Goal: Complete application form

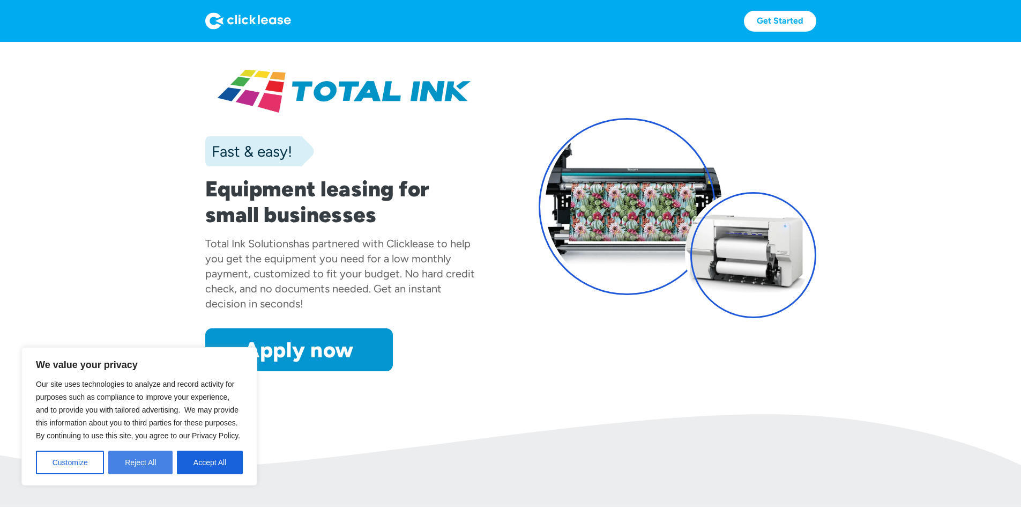
click at [140, 455] on button "Reject All" at bounding box center [140, 462] width 64 height 24
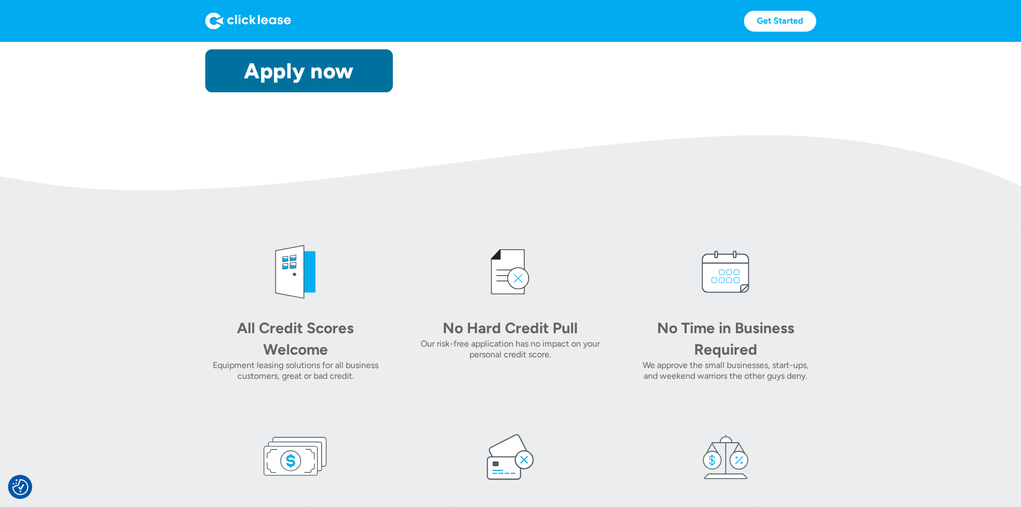
scroll to position [214, 0]
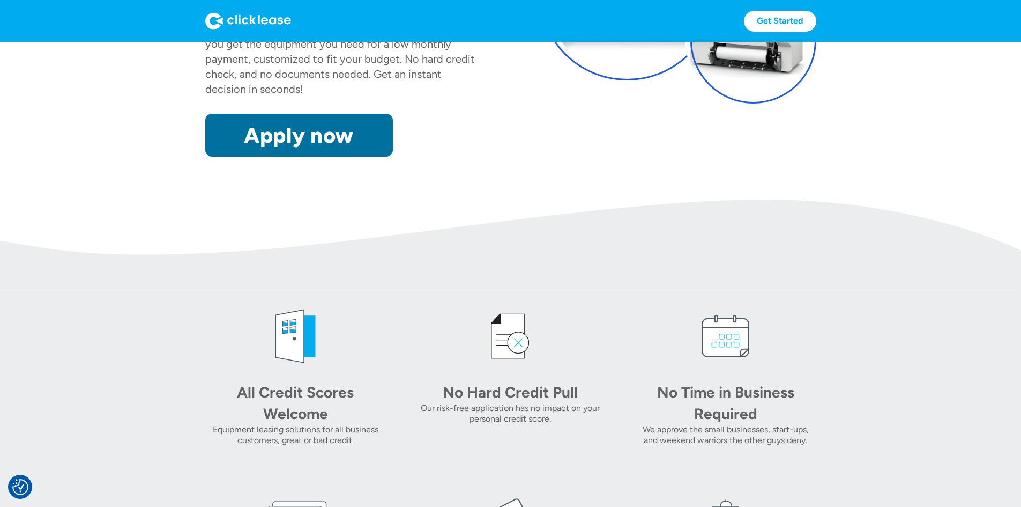
click at [209, 157] on link "Apply now" at bounding box center [299, 135] width 188 height 43
